Goal: Find specific page/section: Find specific page/section

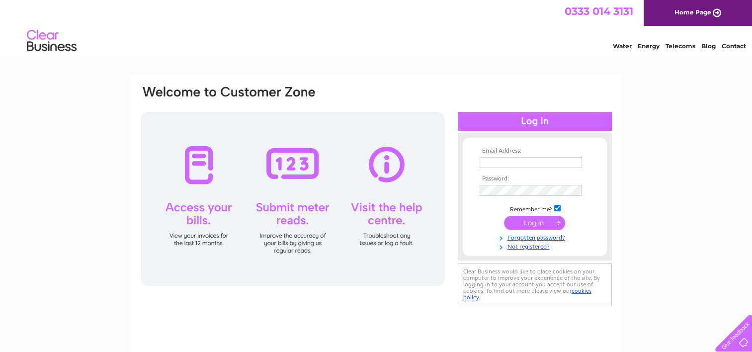
type input "dianne.lecore@foundocean.com"
click at [543, 219] on input "submit" at bounding box center [534, 223] width 61 height 14
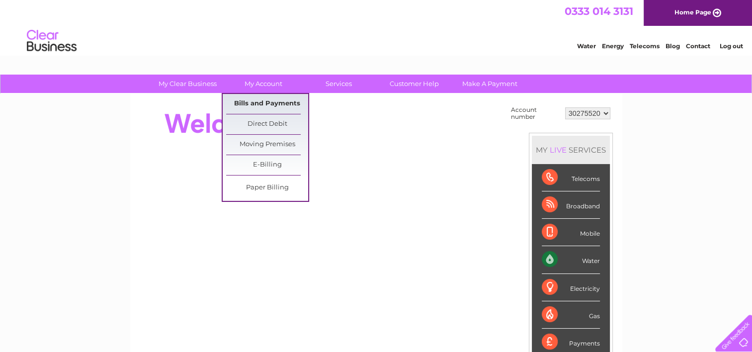
click at [245, 103] on link "Bills and Payments" at bounding box center [267, 104] width 82 height 20
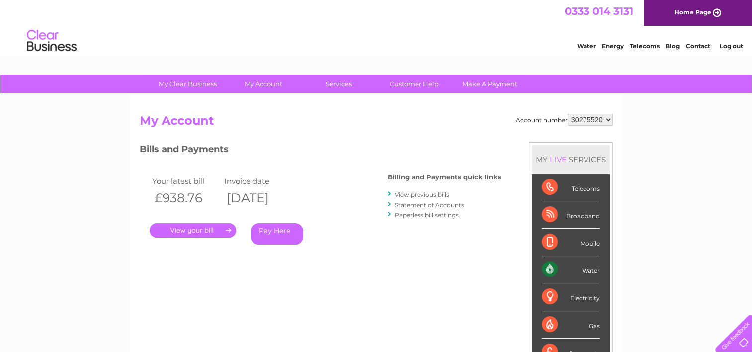
click at [203, 230] on link "." at bounding box center [193, 230] width 86 height 14
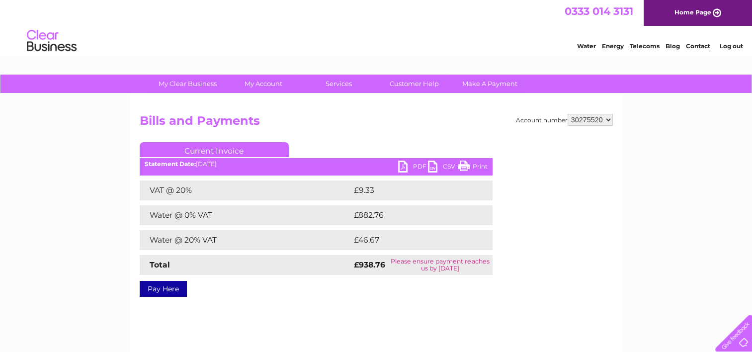
drag, startPoint x: 475, startPoint y: 165, endPoint x: 74, endPoint y: 294, distance: 422.1
click at [475, 165] on link "Print" at bounding box center [473, 167] width 30 height 14
click at [415, 166] on link "PDF" at bounding box center [413, 167] width 30 height 14
